Goal: Task Accomplishment & Management: Manage account settings

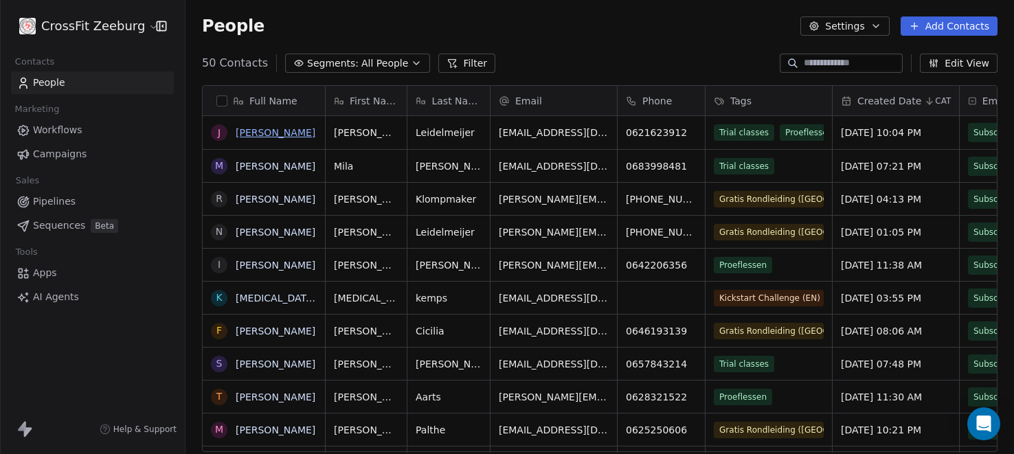
click at [290, 133] on link "[PERSON_NAME]" at bounding box center [276, 132] width 80 height 11
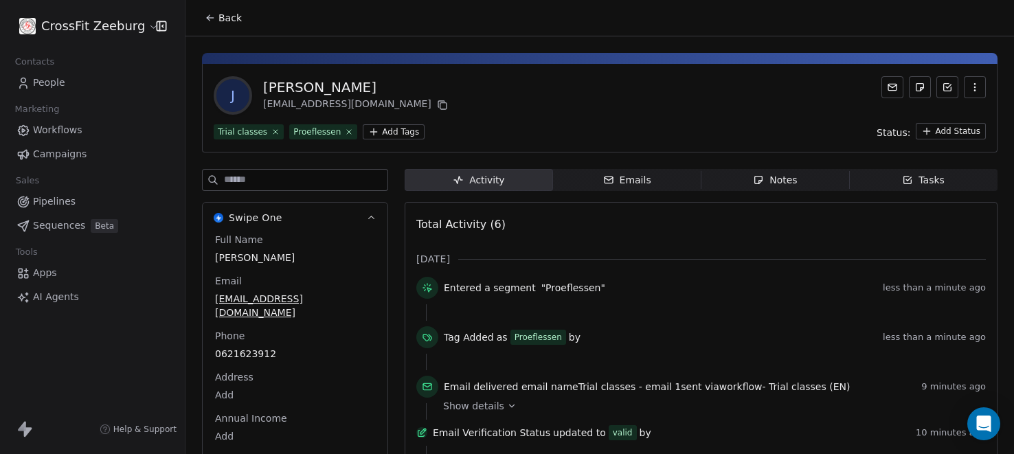
click at [981, 87] on button "button" at bounding box center [975, 87] width 22 height 22
click at [920, 111] on div "Delete" at bounding box center [955, 117] width 92 height 22
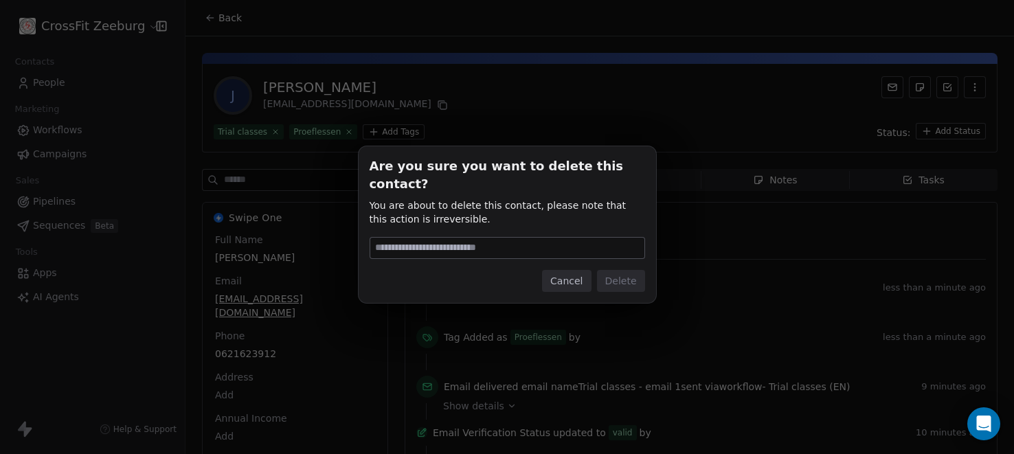
click at [553, 238] on input at bounding box center [507, 248] width 274 height 21
type input "******"
click at [633, 279] on button "Delete" at bounding box center [621, 281] width 48 height 22
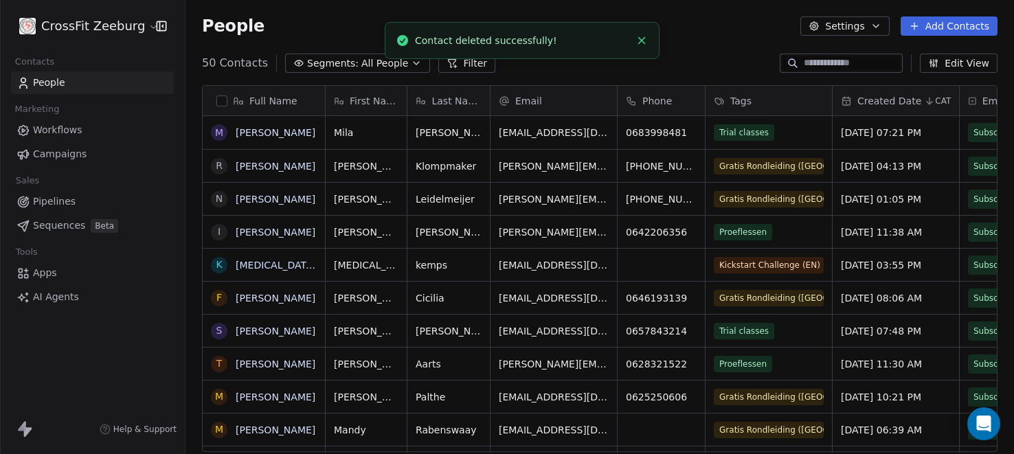
scroll to position [399, 828]
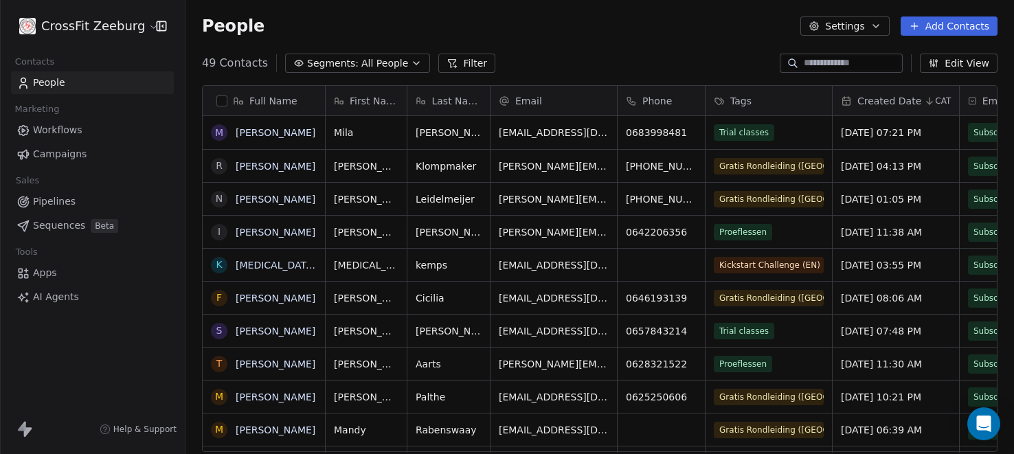
click at [46, 90] on link "People" at bounding box center [92, 82] width 163 height 23
click at [33, 280] on span "Apps" at bounding box center [45, 273] width 24 height 14
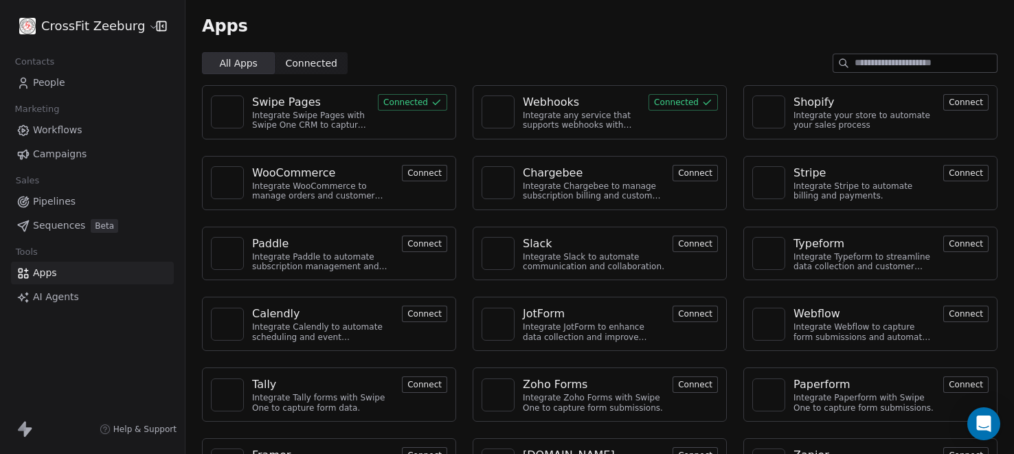
click at [538, 98] on div "Webhooks" at bounding box center [551, 102] width 56 height 16
